Goal: Find specific page/section: Find specific page/section

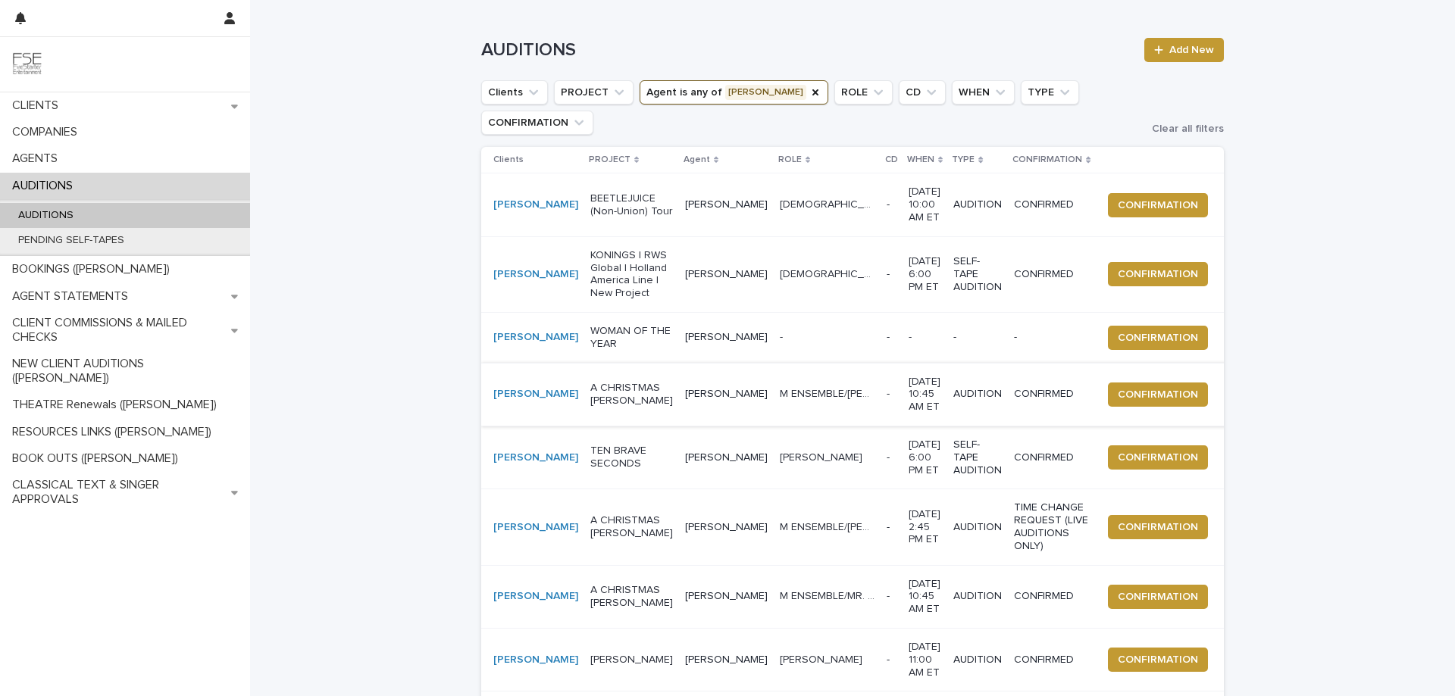
scroll to position [42, 0]
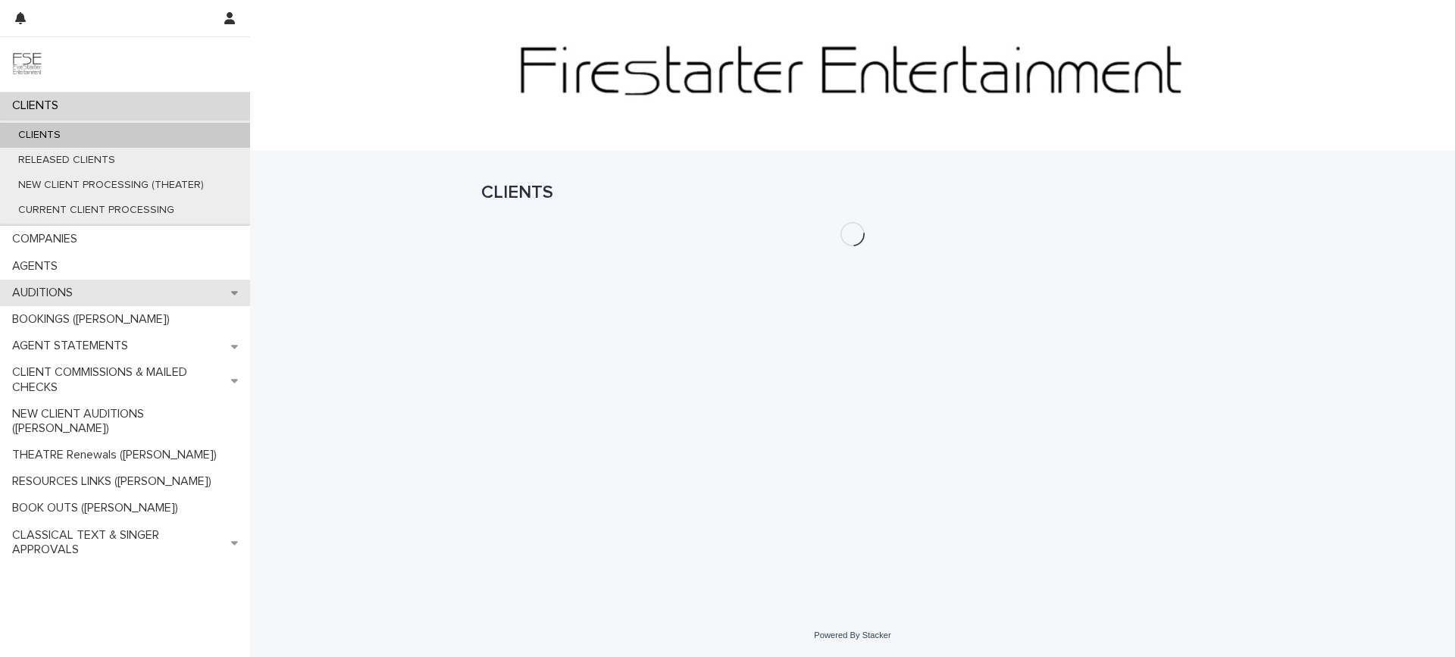
click at [109, 282] on div "AUDITIONS" at bounding box center [125, 293] width 250 height 27
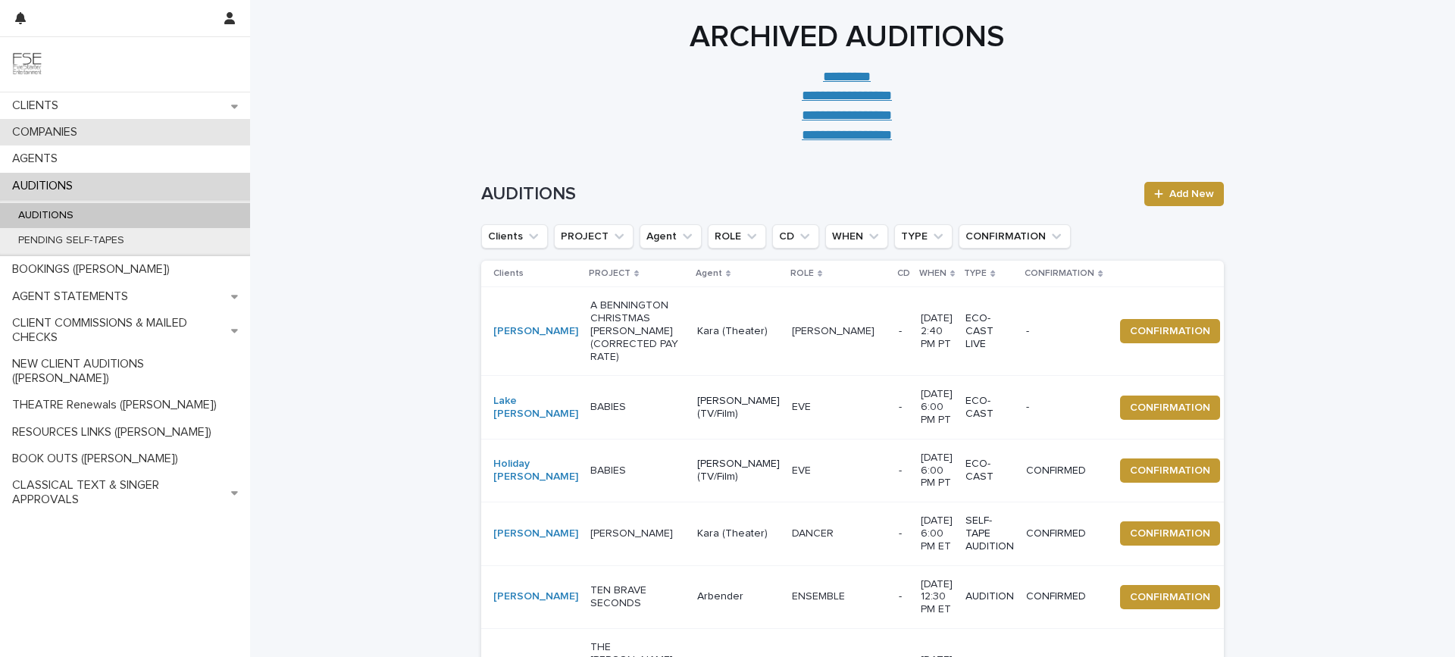
click at [89, 126] on p "COMPANIES" at bounding box center [47, 132] width 83 height 14
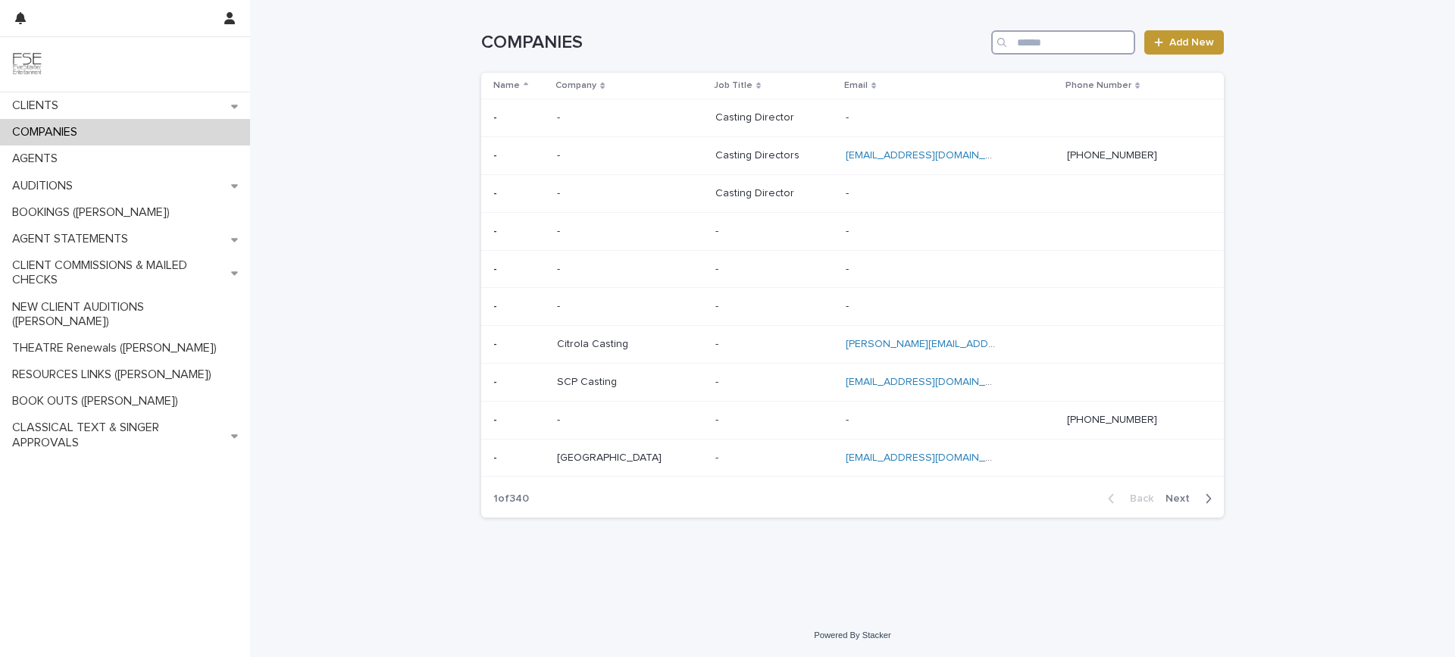
click at [1067, 42] on input "Search" at bounding box center [1063, 42] width 144 height 24
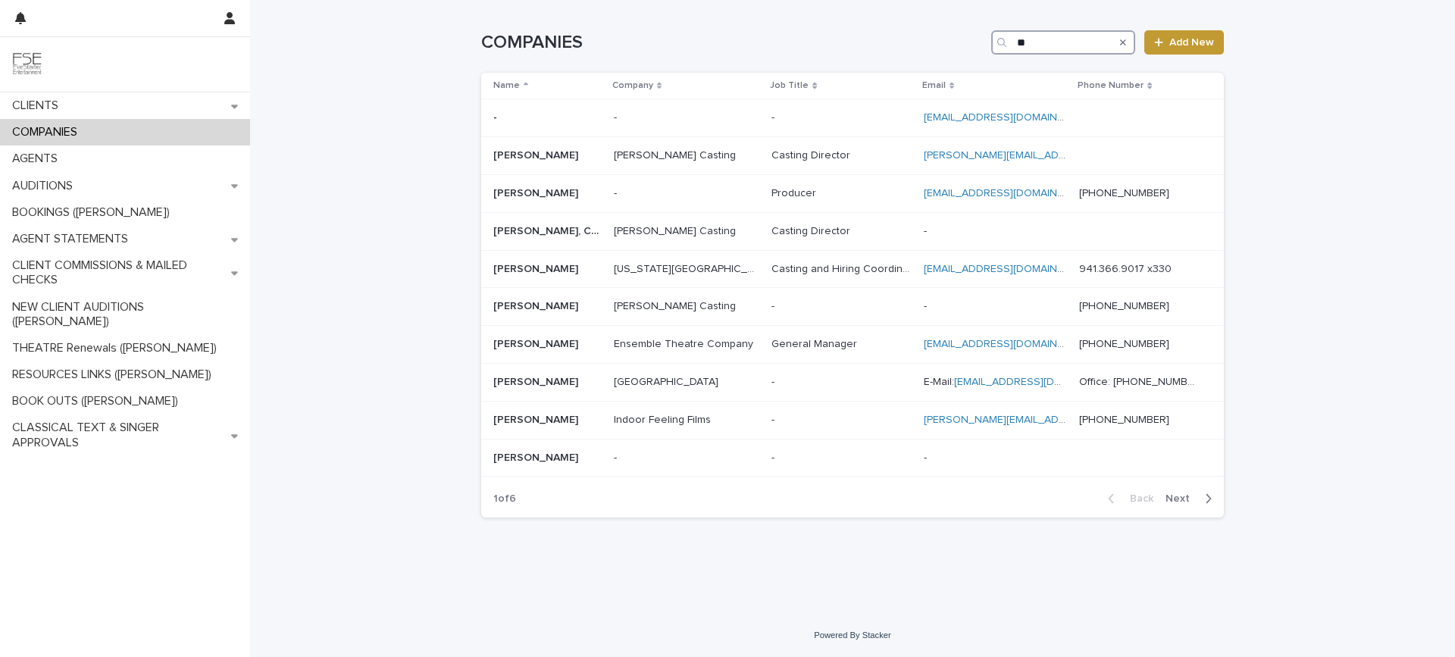
type input "*"
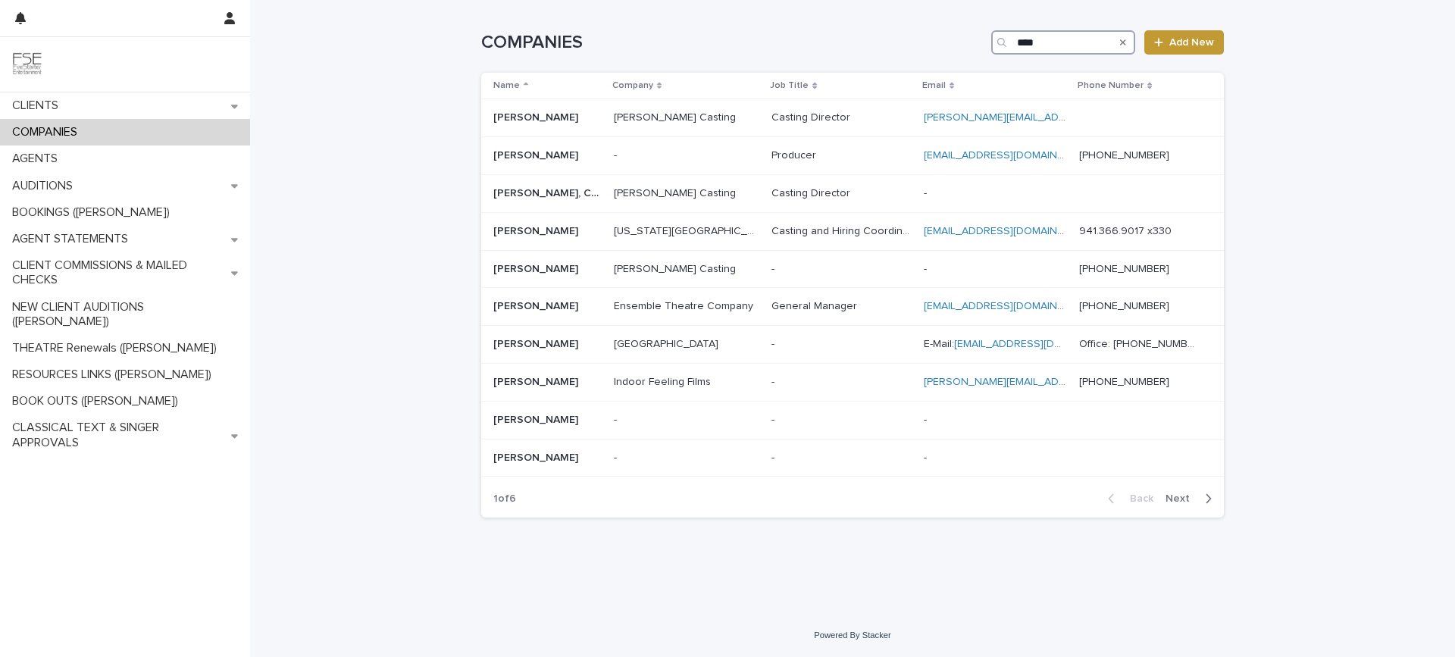
type input "****"
click at [1180, 497] on span "Next" at bounding box center [1181, 498] width 33 height 11
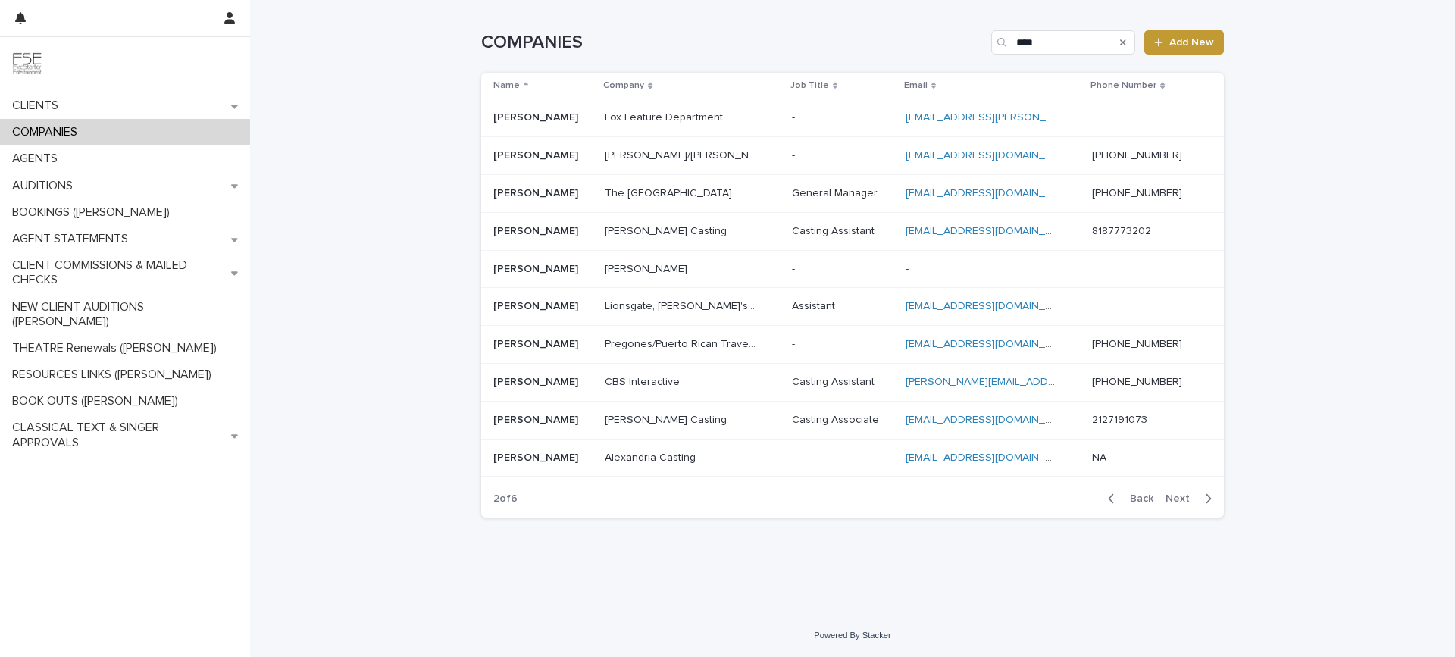
click at [1180, 497] on span "Next" at bounding box center [1181, 498] width 33 height 11
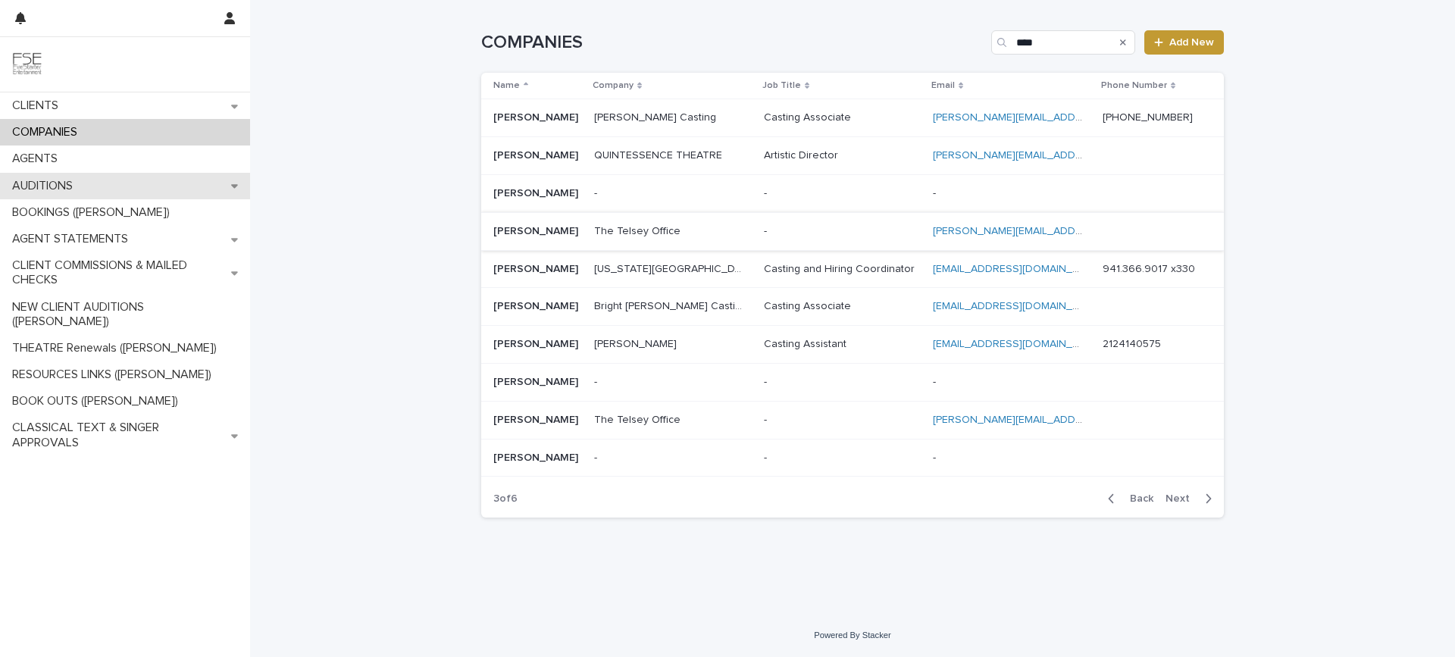
click at [94, 186] on div "AUDITIONS" at bounding box center [125, 186] width 250 height 27
